Goal: Task Accomplishment & Management: Use online tool/utility

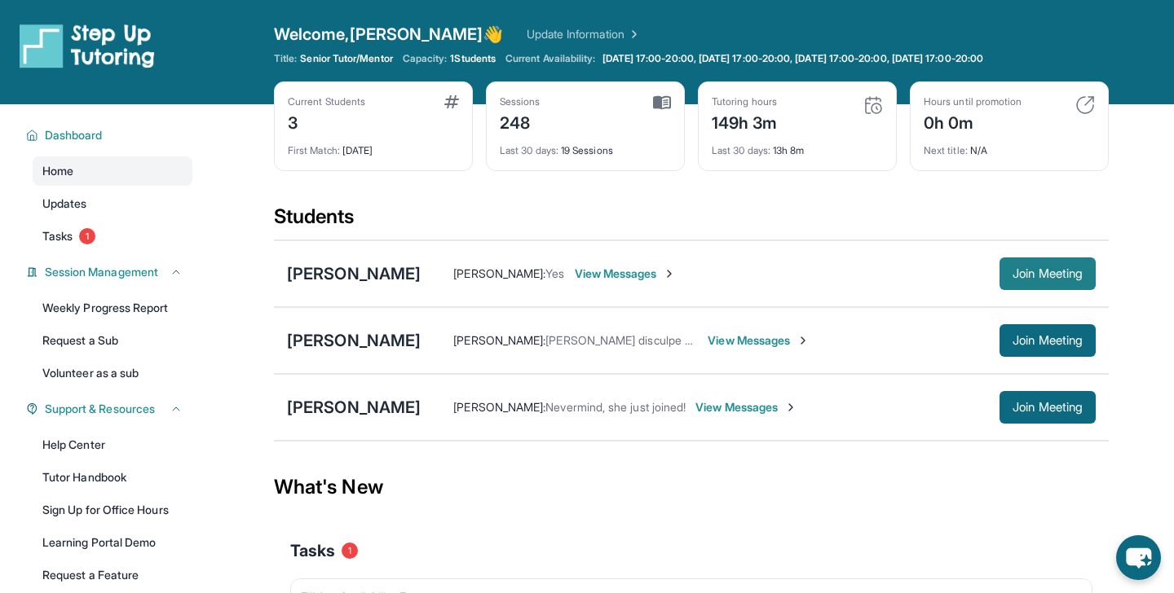
click at [1032, 279] on span "Join Meeting" at bounding box center [1047, 274] width 70 height 10
click at [904, 196] on div "Current Students 3 First Match : 12 months ago Sessions 248 Last 30 days : 19 S…" at bounding box center [691, 143] width 835 height 122
click at [353, 280] on div "[PERSON_NAME]" at bounding box center [354, 273] width 134 height 23
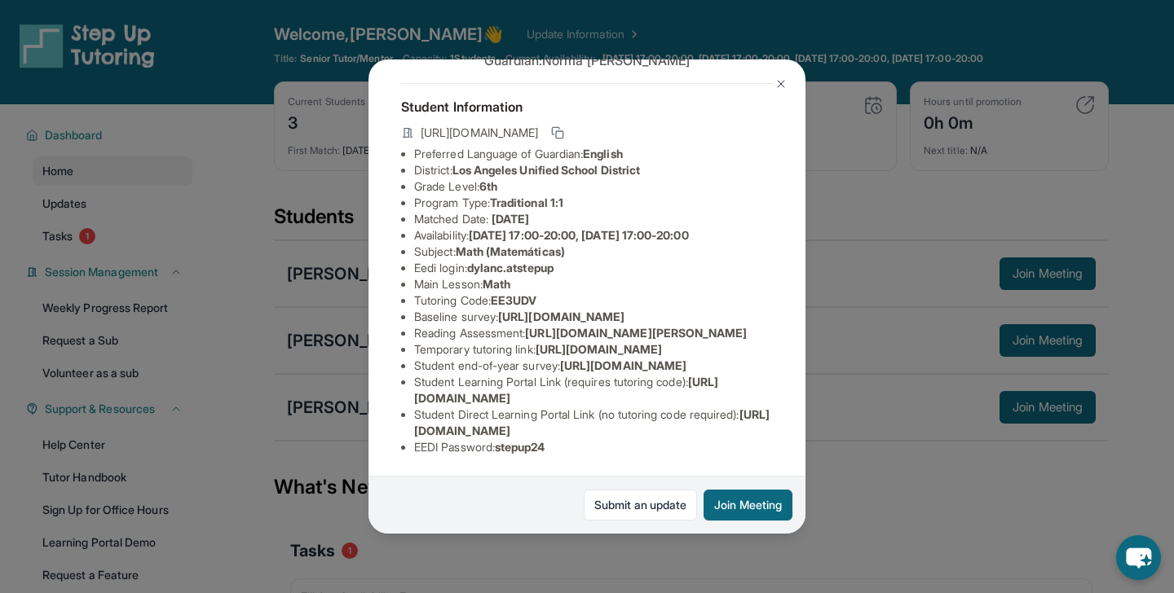
scroll to position [98, 0]
click at [786, 81] on img at bounding box center [780, 83] width 13 height 13
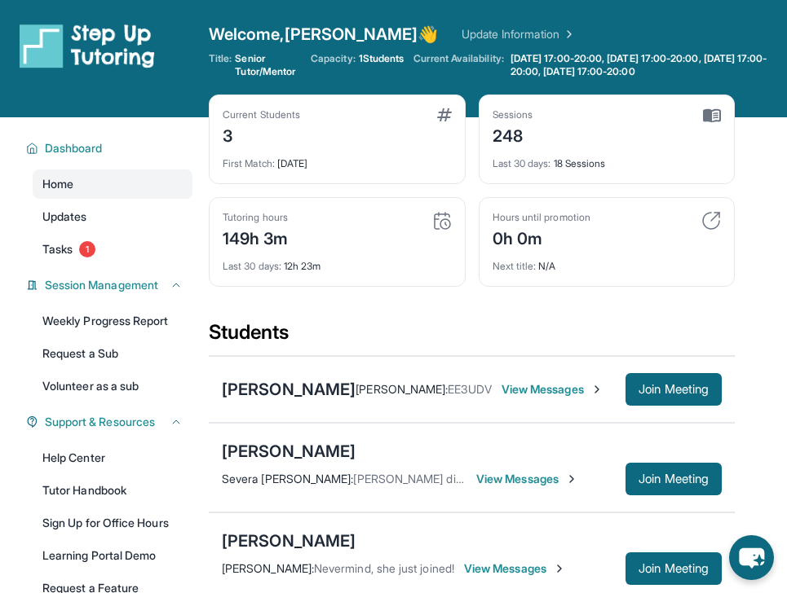
scroll to position [66, 0]
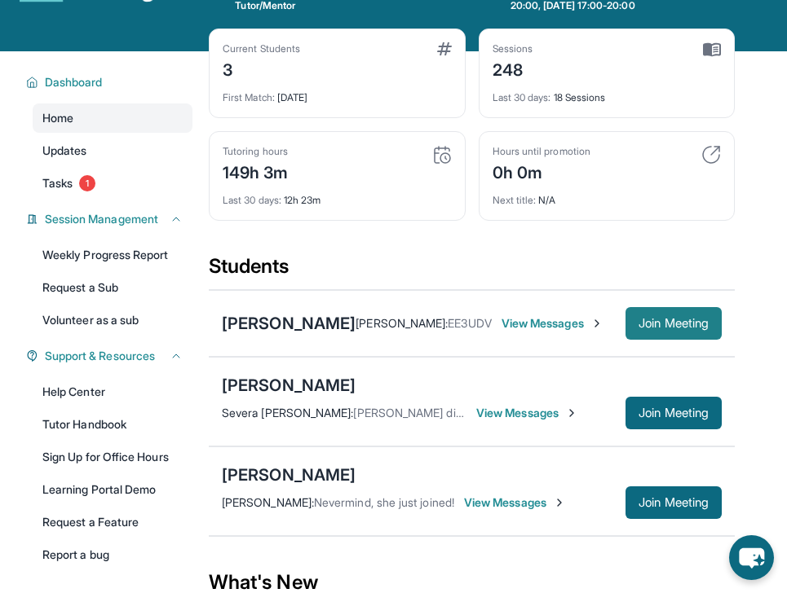
click at [675, 320] on span "Join Meeting" at bounding box center [673, 324] width 70 height 10
